Goal: Information Seeking & Learning: Learn about a topic

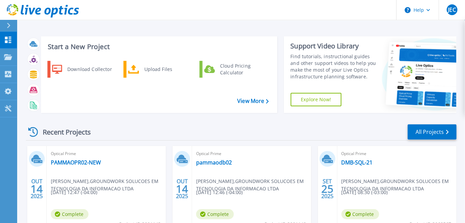
scroll to position [51, 0]
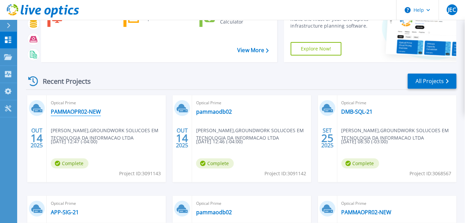
drag, startPoint x: 72, startPoint y: 108, endPoint x: 94, endPoint y: 113, distance: 22.9
click at [72, 108] on link "PAMMAOPR02-NEW" at bounding box center [76, 111] width 50 height 7
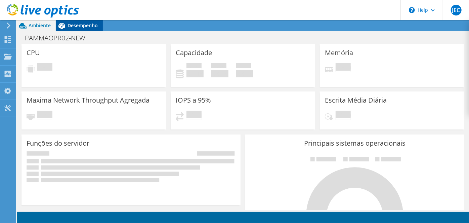
click at [90, 27] on span "Desempenho" at bounding box center [83, 25] width 30 height 6
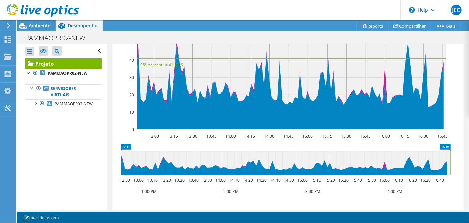
scroll to position [153, 0]
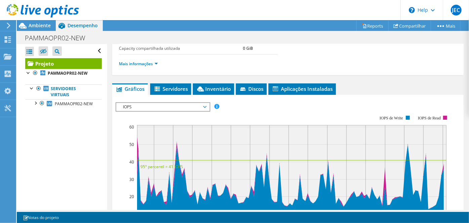
click at [163, 103] on span "IOPS" at bounding box center [163, 107] width 86 height 8
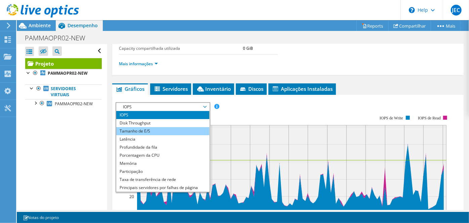
drag, startPoint x: 139, startPoint y: 153, endPoint x: 187, endPoint y: 128, distance: 54.1
click at [139, 153] on li "Porcentagem da CPU" at bounding box center [162, 155] width 93 height 8
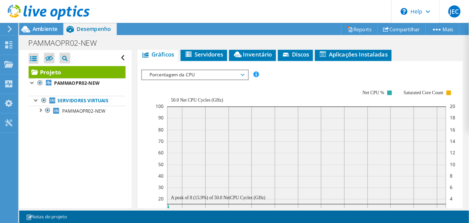
scroll to position [207, 0]
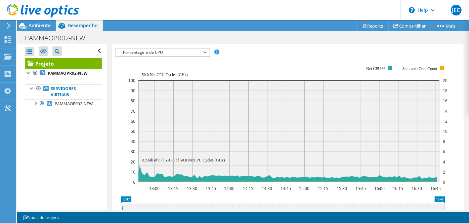
click at [176, 51] on span "Porcentagem da CPU" at bounding box center [163, 52] width 86 height 8
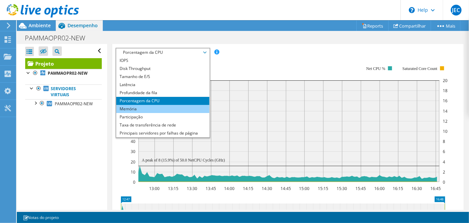
click at [132, 108] on li "Memória" at bounding box center [162, 109] width 93 height 8
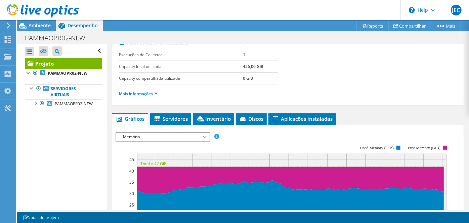
scroll to position [105, 0]
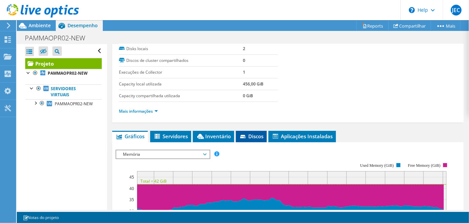
click at [257, 135] on span "Discos" at bounding box center [251, 136] width 24 height 7
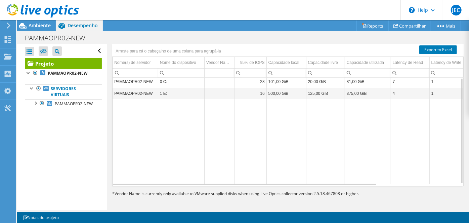
scroll to position [154, 0]
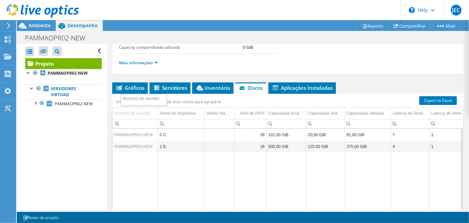
drag, startPoint x: 126, startPoint y: 112, endPoint x: 135, endPoint y: 100, distance: 14.5
click at [135, 100] on body "JEC Usuário Final [PERSON_NAME] [PERSON_NAME][EMAIL_ADDRESS][PERSON_NAME][DOMAI…" at bounding box center [234, 111] width 469 height 223
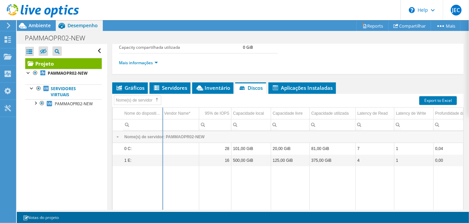
drag, startPoint x: 169, startPoint y: 110, endPoint x: 162, endPoint y: 110, distance: 6.7
click at [162, 110] on div "Nome(s) de servidor Nome do dispositivo Vendor Name* 95% de IOPS Capacidade loc…" at bounding box center [288, 165] width 352 height 143
drag, startPoint x: 198, startPoint y: 110, endPoint x: 192, endPoint y: 110, distance: 6.4
click at [184, 110] on div "Nome(s) de servidor Nome do dispositivo Vendor Name* 95% de IOPS Capacidade loc…" at bounding box center [288, 165] width 352 height 143
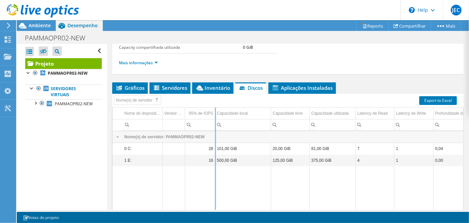
drag, startPoint x: 231, startPoint y: 111, endPoint x: 215, endPoint y: 111, distance: 15.8
click at [215, 111] on div "Nome(s) de servidor Nome do dispositivo Vendor Name* 95% de IOPS Capacidade loc…" at bounding box center [288, 165] width 352 height 143
click at [270, 109] on td "Capacidade local" at bounding box center [243, 114] width 56 height 12
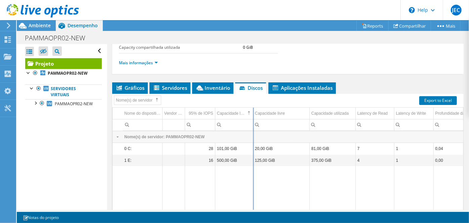
drag, startPoint x: 270, startPoint y: 109, endPoint x: 252, endPoint y: 110, distance: 17.5
click at [252, 110] on div "Nome(s) de servidor Nome do dispositivo Vendor Name* 95% de IOPS Capacidade loc…" at bounding box center [288, 165] width 352 height 143
drag, startPoint x: 253, startPoint y: 110, endPoint x: 257, endPoint y: 110, distance: 4.0
click at [257, 110] on div "Nome(s) de servidor Nome do dispositivo Vendor Name* 95% de IOPS Capacidade loc…" at bounding box center [288, 165] width 352 height 143
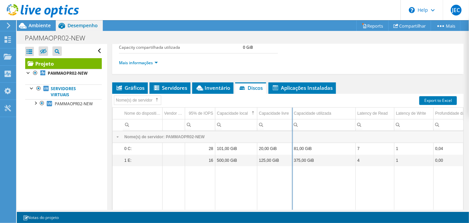
drag, startPoint x: 309, startPoint y: 109, endPoint x: 292, endPoint y: 109, distance: 17.5
click at [292, 109] on div "Nome(s) de servidor Nome do dispositivo Vendor Name* 95% de IOPS Capacidade loc…" at bounding box center [288, 165] width 352 height 143
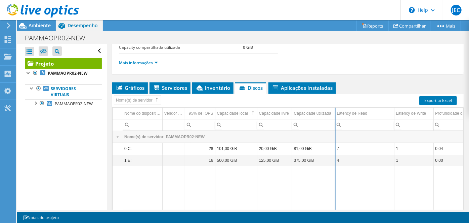
drag, startPoint x: 356, startPoint y: 110, endPoint x: 335, endPoint y: 111, distance: 20.5
click at [335, 111] on div "Nome(s) de servidor Nome do dispositivo Vendor Name* 95% de IOPS Capacidade loc…" at bounding box center [288, 165] width 352 height 143
drag, startPoint x: 394, startPoint y: 109, endPoint x: 370, endPoint y: 111, distance: 24.3
click at [370, 111] on div "Nome(s) de servidor Nome do dispositivo Vendor Name* 95% de IOPS Capacidade loc…" at bounding box center [288, 165] width 352 height 143
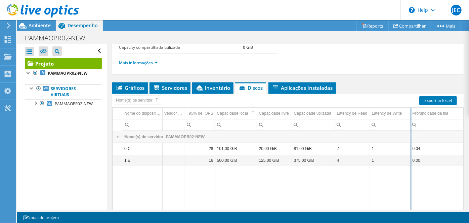
drag, startPoint x: 433, startPoint y: 110, endPoint x: 410, endPoint y: 112, distance: 22.9
click at [410, 112] on div "Nome(s) de servidor Nome do dispositivo Vendor Name* 95% de IOPS Capacidade loc…" at bounding box center [288, 165] width 352 height 143
